Goal: Task Accomplishment & Management: Use online tool/utility

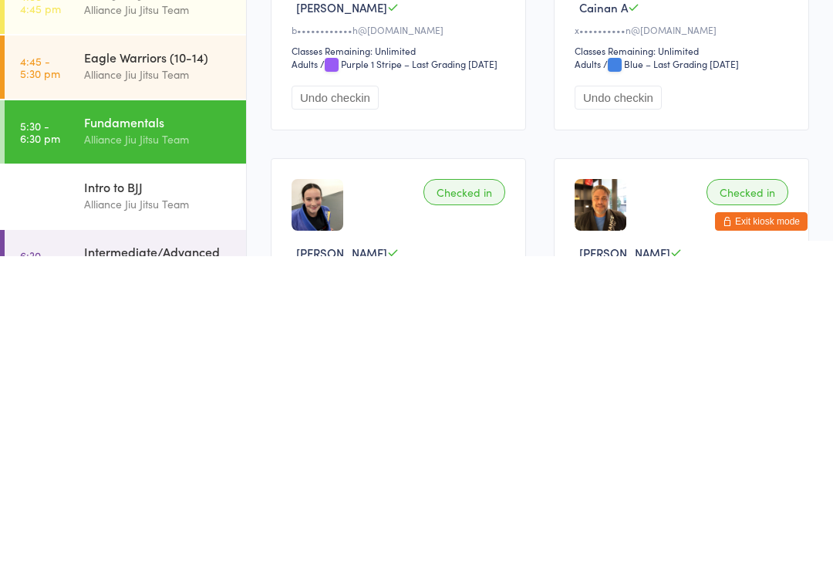
scroll to position [44, 0]
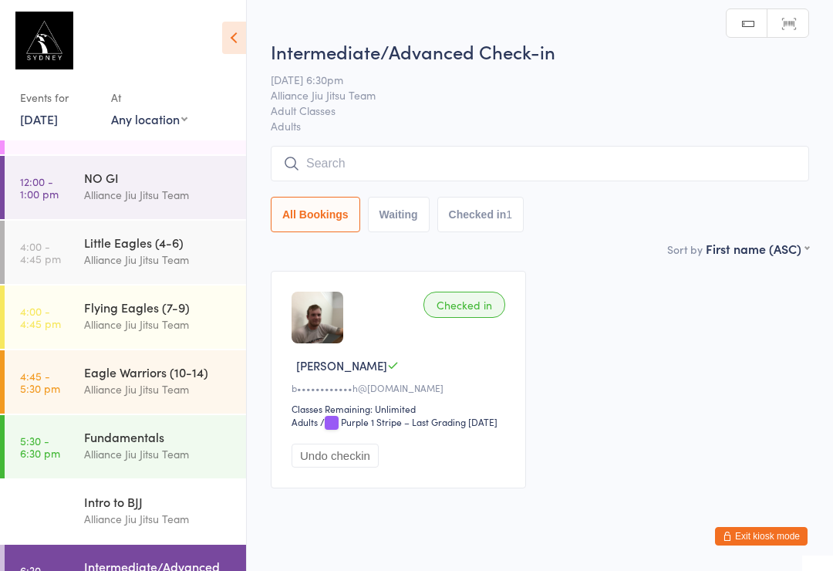
click at [511, 169] on input "search" at bounding box center [540, 163] width 539 height 35
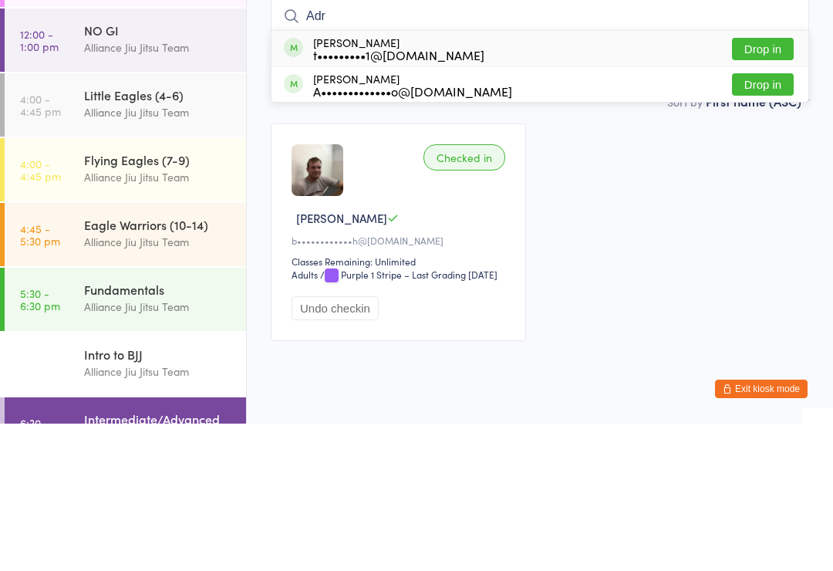
type input "Adr"
click at [431, 196] on div "t•••••••••1@[DOMAIN_NAME]" at bounding box center [398, 202] width 171 height 12
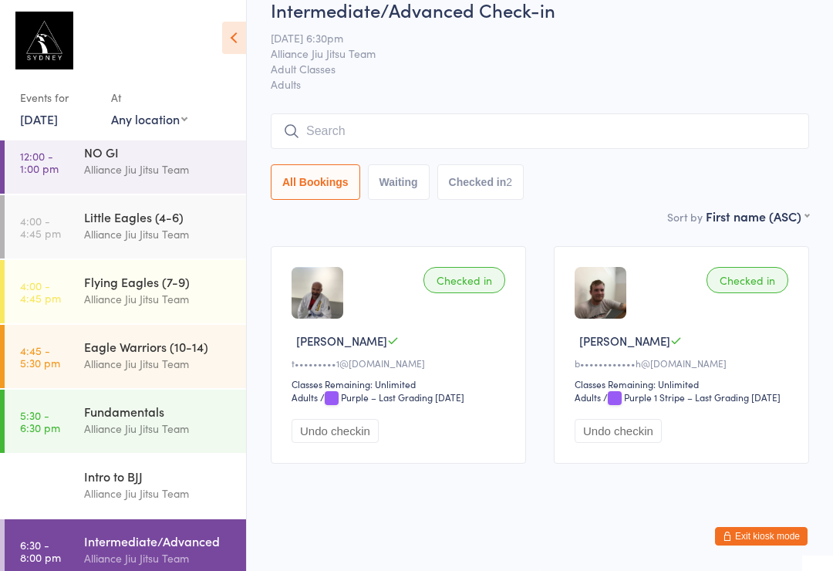
scroll to position [218, 0]
click at [450, 113] on input "search" at bounding box center [540, 130] width 539 height 35
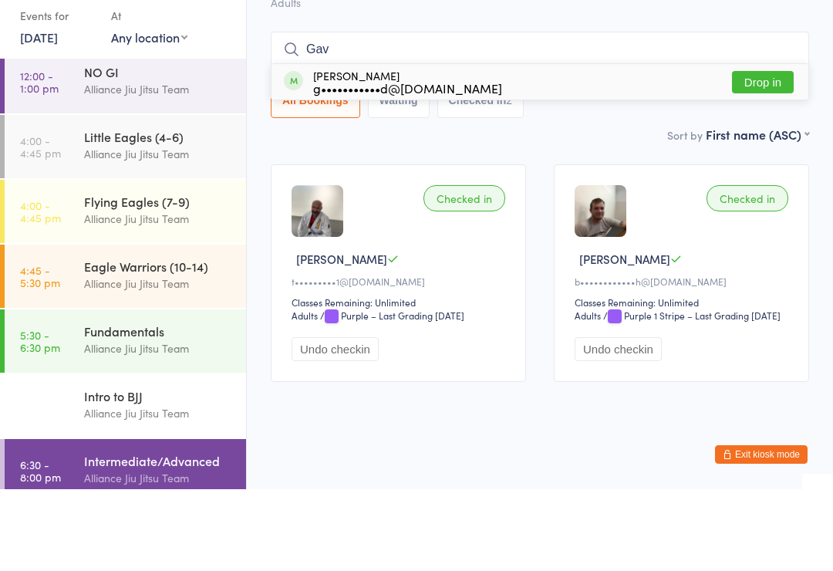
type input "Gav"
click at [777, 153] on button "Drop in" at bounding box center [763, 164] width 62 height 22
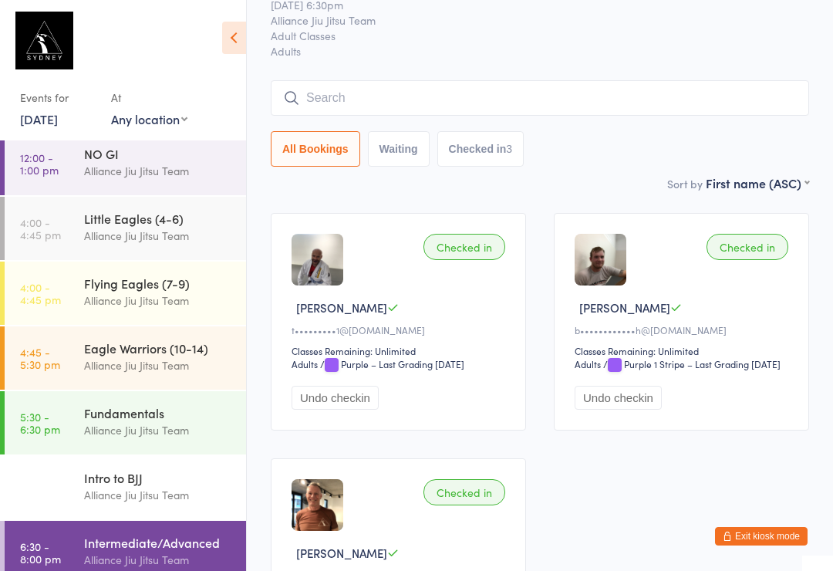
click at [441, 105] on input "search" at bounding box center [540, 97] width 539 height 35
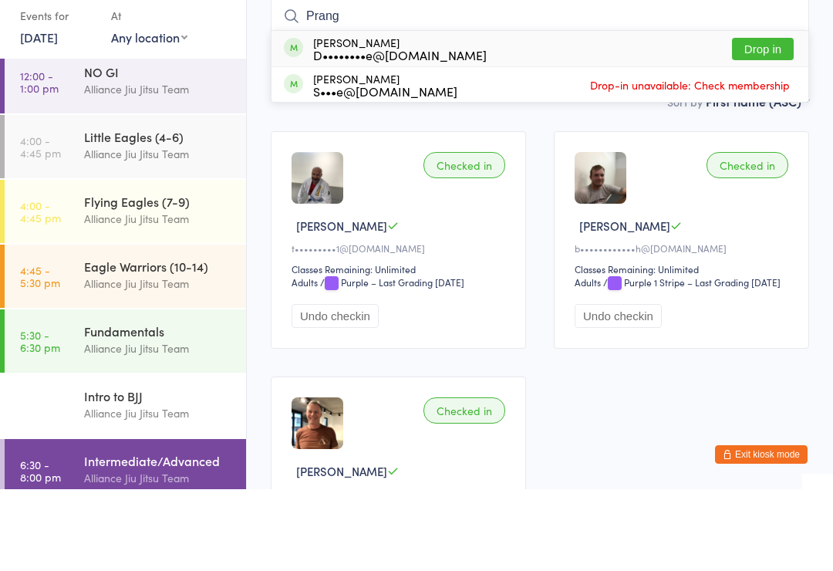
type input "Prang"
click at [343, 130] on div "D••••••••e@[DOMAIN_NAME]" at bounding box center [400, 136] width 174 height 12
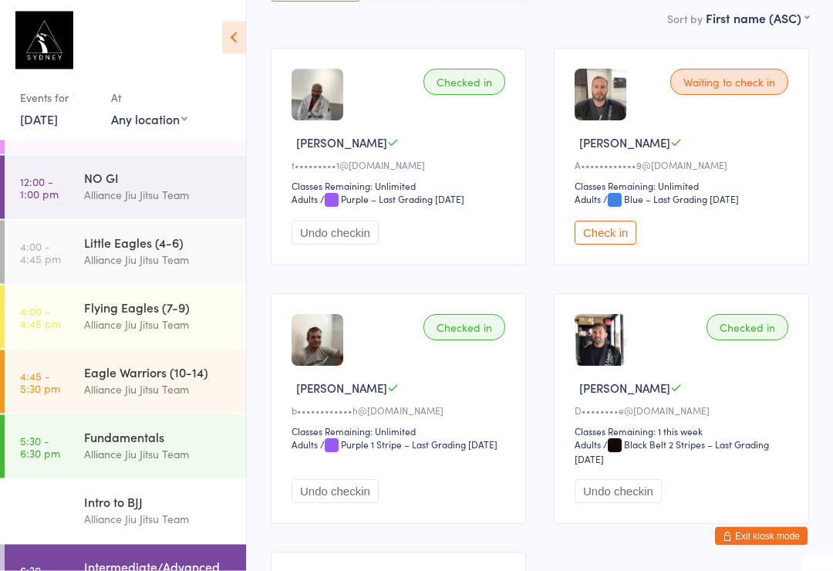
scroll to position [222, 0]
click at [611, 242] on button "Check in" at bounding box center [606, 233] width 62 height 24
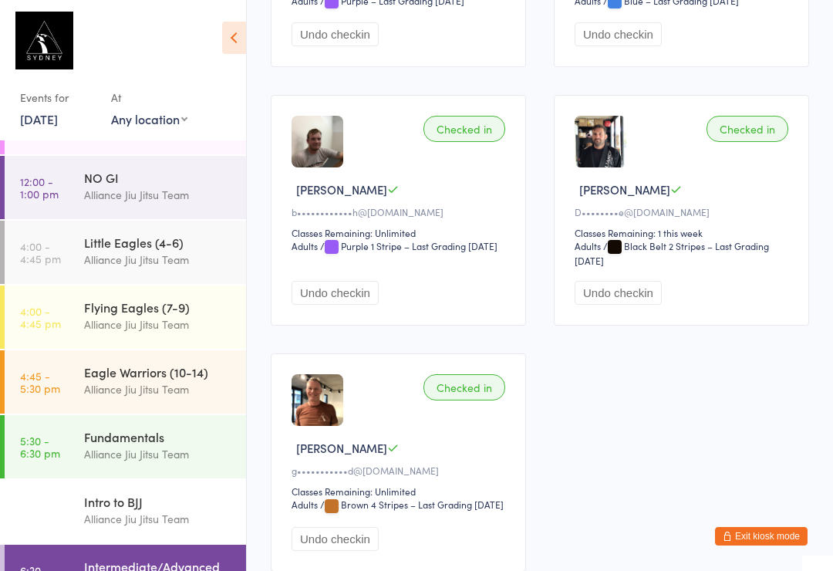
scroll to position [427, 0]
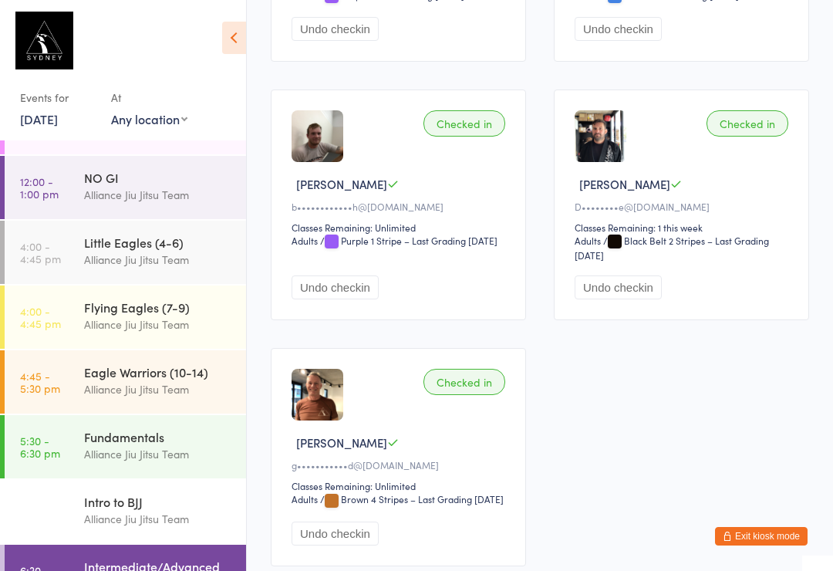
click at [165, 545] on div "Intermediate/Advanced Alliance Jiu Jitsu Team" at bounding box center [165, 575] width 162 height 61
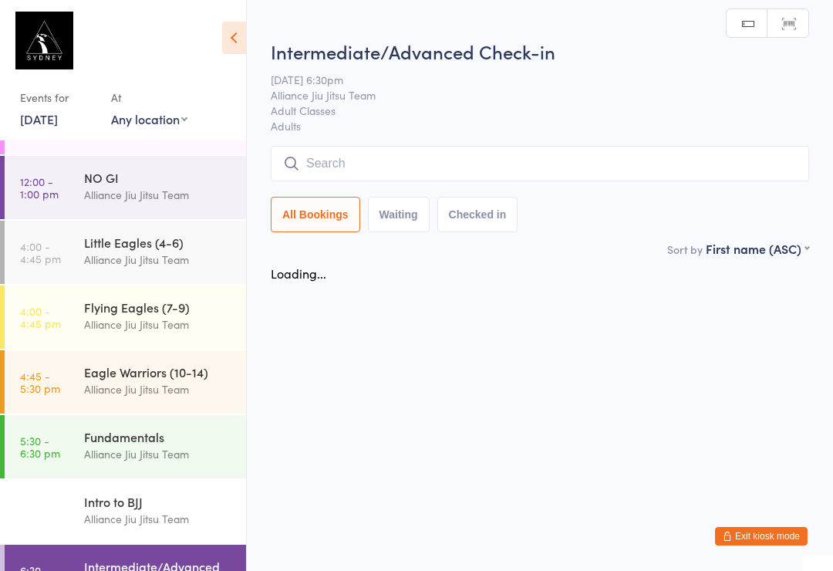
click at [197, 545] on div "Intermediate/Advanced Alliance Jiu Jitsu Team" at bounding box center [165, 575] width 162 height 61
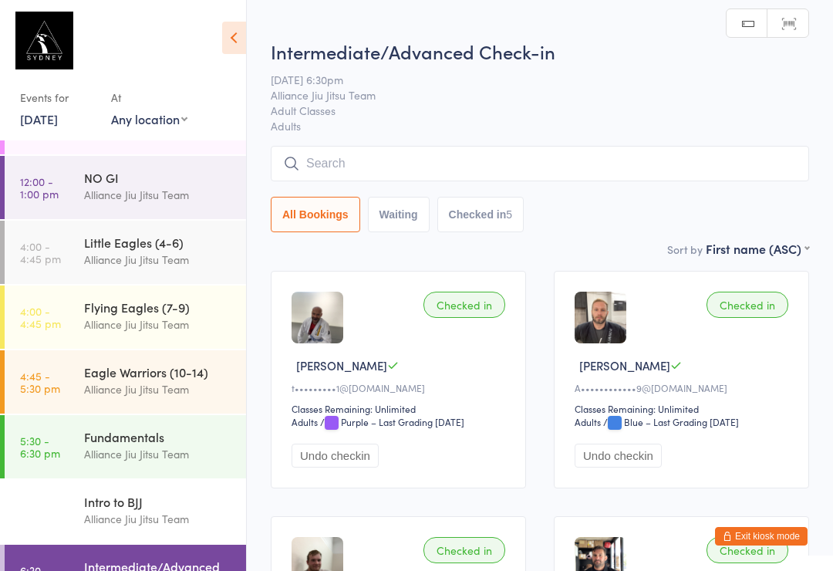
click at [373, 176] on input "search" at bounding box center [540, 163] width 539 height 35
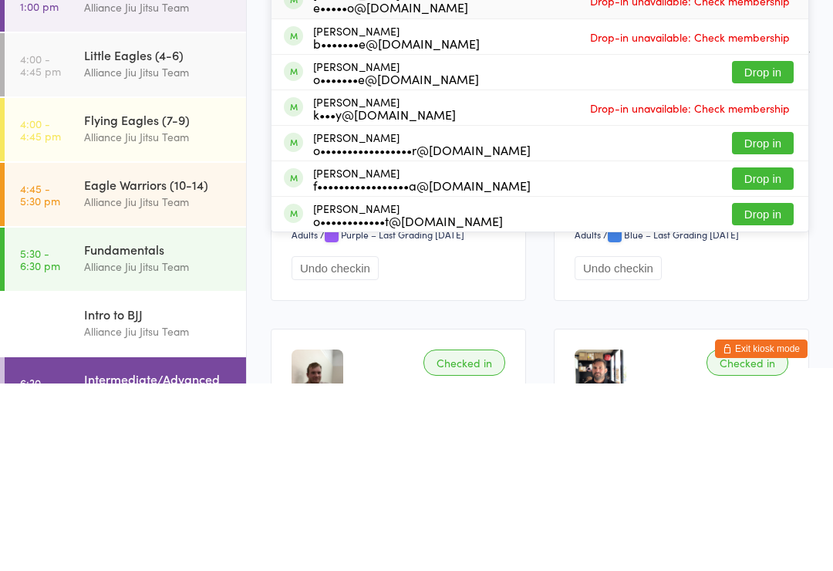
type input "[PERSON_NAME]"
click at [760, 248] on button "Drop in" at bounding box center [763, 259] width 62 height 22
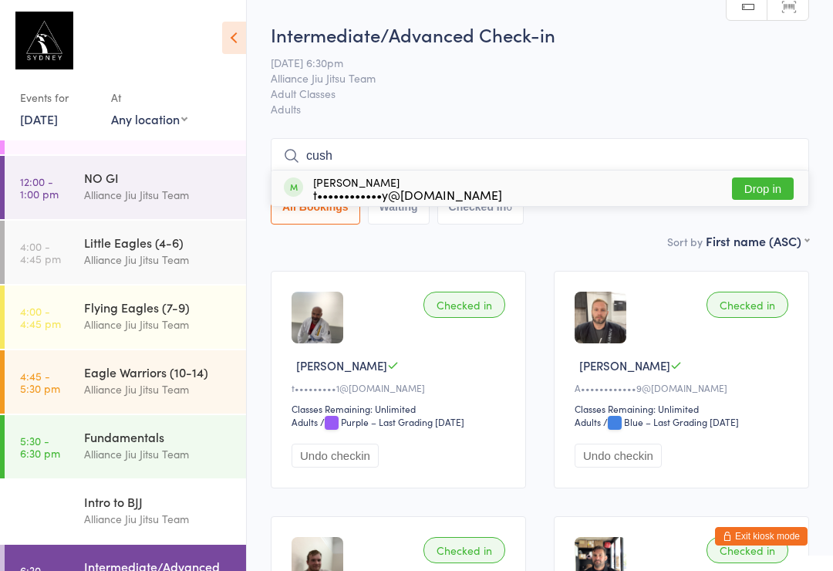
type input "cush"
click at [770, 179] on button "Drop in" at bounding box center [763, 188] width 62 height 22
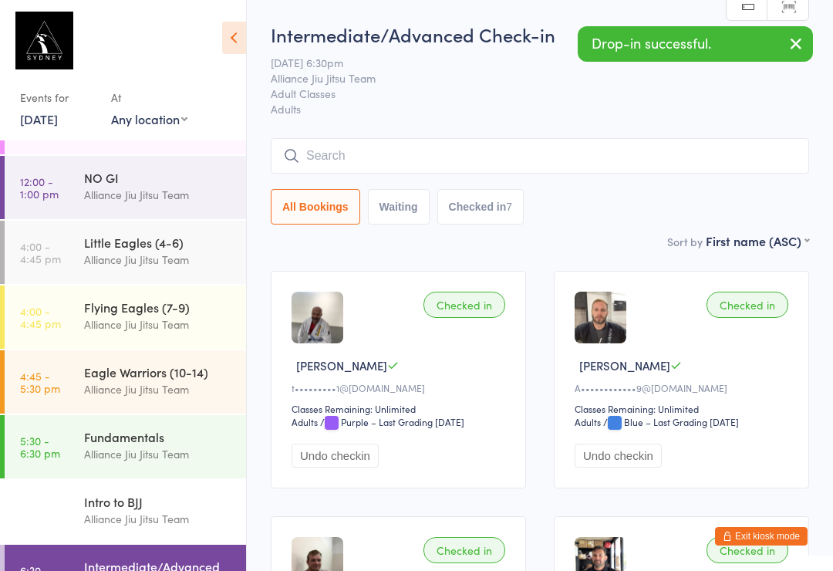
click at [383, 160] on input "search" at bounding box center [540, 155] width 539 height 35
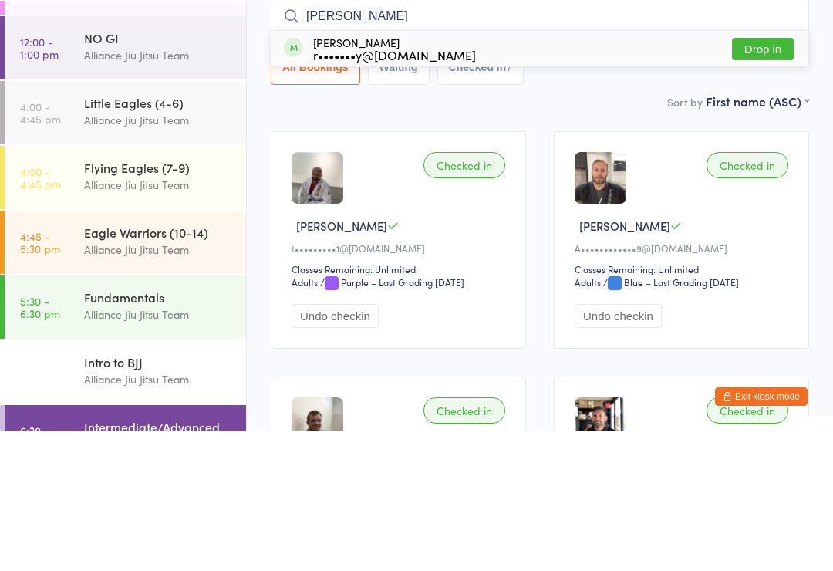
type input "[PERSON_NAME]"
click at [782, 177] on button "Drop in" at bounding box center [763, 188] width 62 height 22
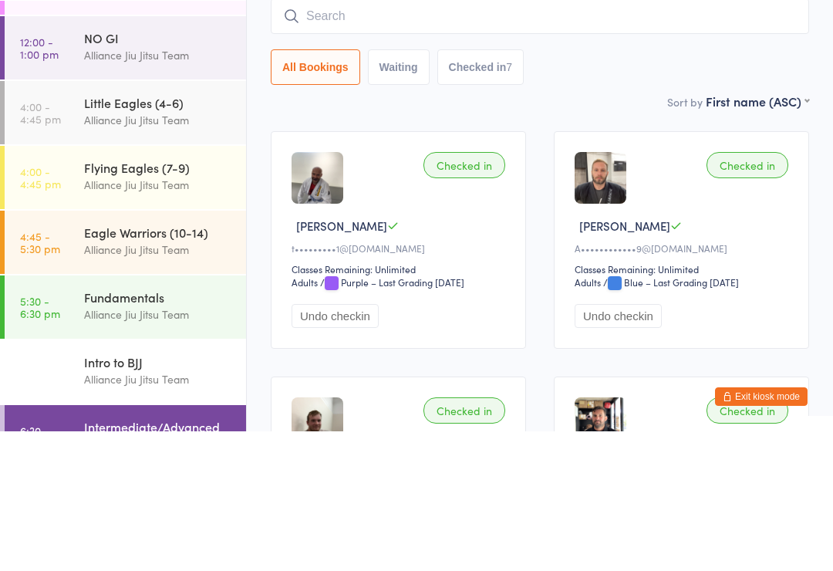
scroll to position [140, 0]
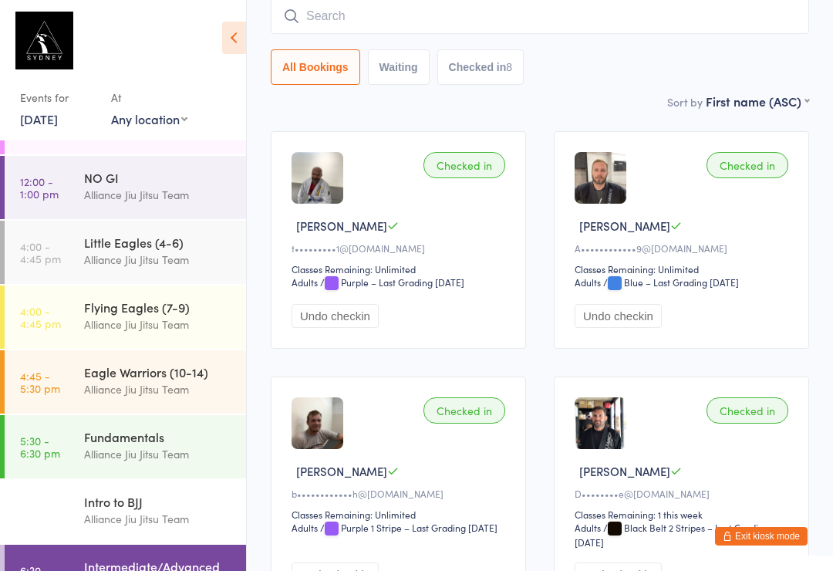
click at [539, 15] on input "search" at bounding box center [540, 15] width 539 height 35
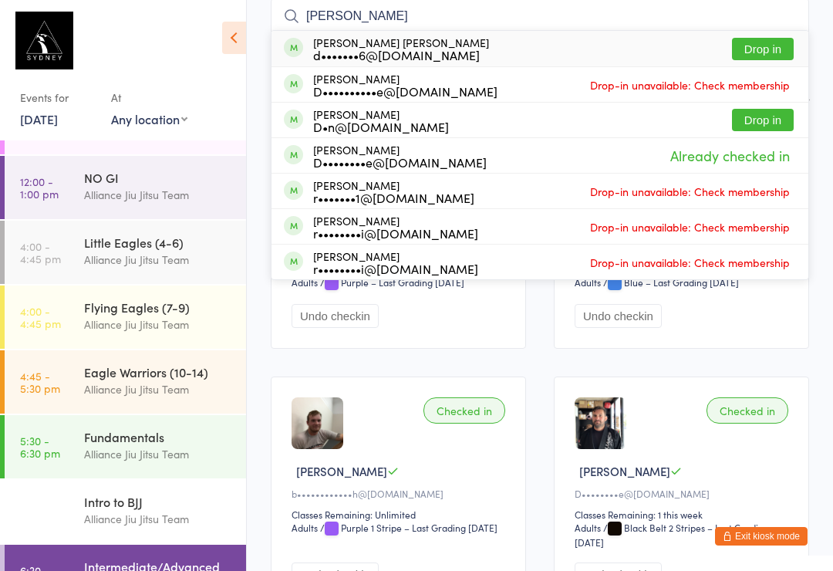
type input "[PERSON_NAME]"
click at [619, 58] on div "[PERSON_NAME] [PERSON_NAME] d•••••••6@[DOMAIN_NAME] Drop in" at bounding box center [540, 48] width 537 height 35
